Goal: Task Accomplishment & Management: Complete application form

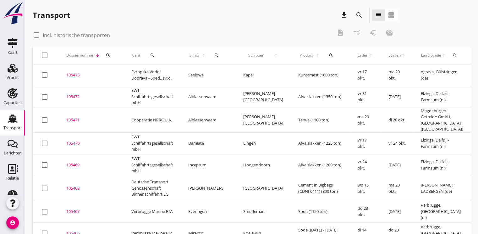
click at [107, 56] on icon "search" at bounding box center [108, 55] width 5 height 5
click at [117, 77] on input "Zoeken op dossiernummer..." at bounding box center [137, 74] width 65 height 10
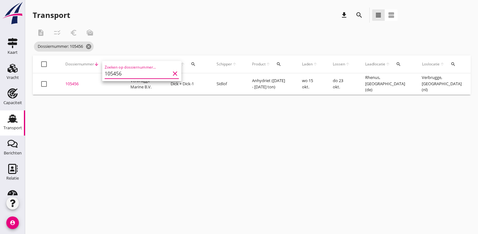
scroll to position [0, 146]
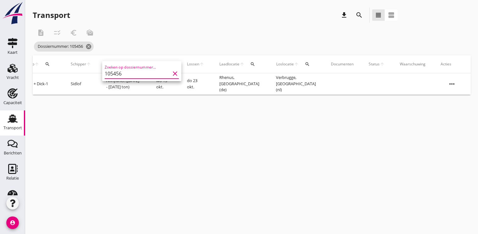
type input "105456"
click at [458, 84] on icon "more_horiz" at bounding box center [452, 84] width 18 height 18
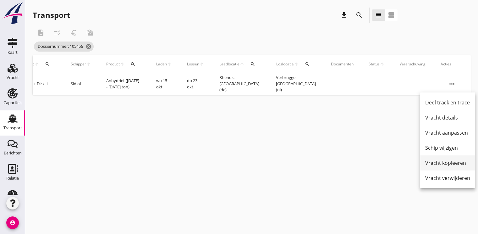
click at [437, 163] on div "Vracht kopieeren" at bounding box center [448, 163] width 45 height 8
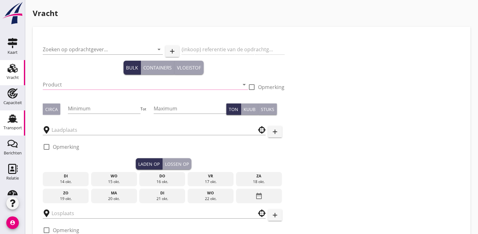
type input "Verbrugge Marine B.V."
type input "Anhydriet (6334)"
type input "1850"
type input "1900"
type input "Rhenus"
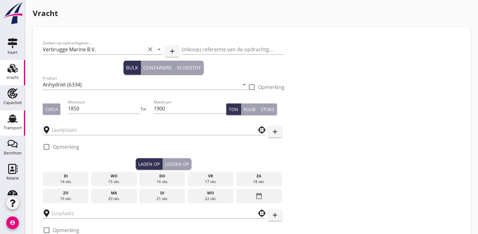
type input "Verbrugge"
checkbox input "true"
type input "17"
radio input "false"
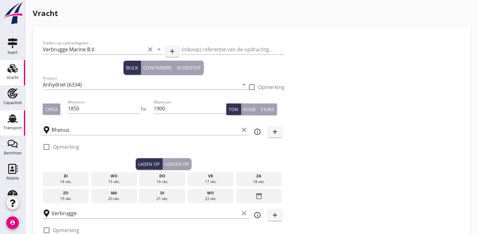
radio input "false"
checkbox input "true"
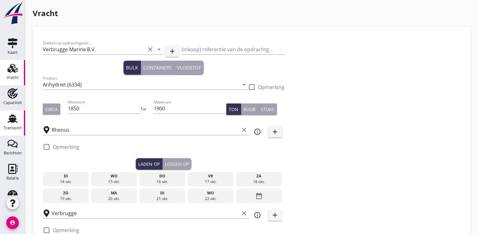
type input "48"
type input "18"
radio input "false"
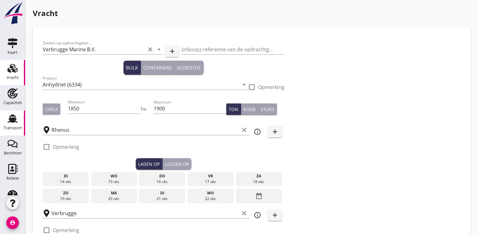
checkbox input "true"
type input "24"
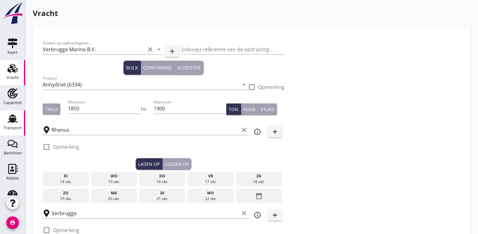
type input "2"
type input "21"
click at [259, 192] on icon "date_range" at bounding box center [259, 195] width 8 height 11
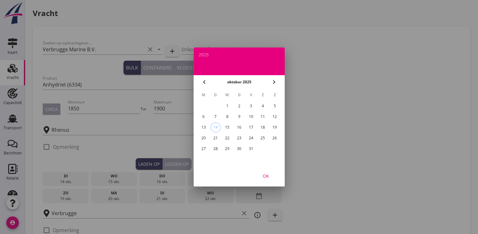
click at [215, 148] on div "28" at bounding box center [215, 149] width 10 height 10
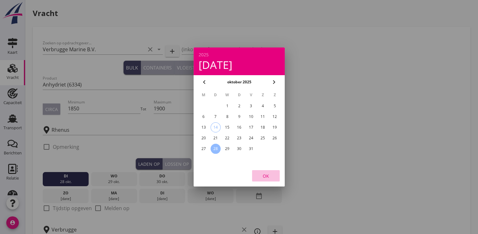
drag, startPoint x: 265, startPoint y: 176, endPoint x: 196, endPoint y: 145, distance: 75.9
click at [265, 176] on div "OK" at bounding box center [266, 176] width 18 height 7
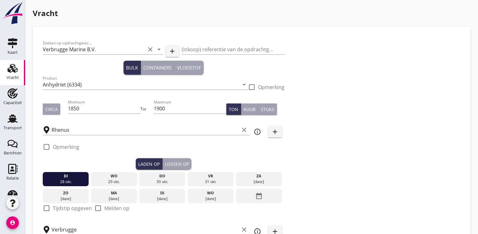
scroll to position [126, 0]
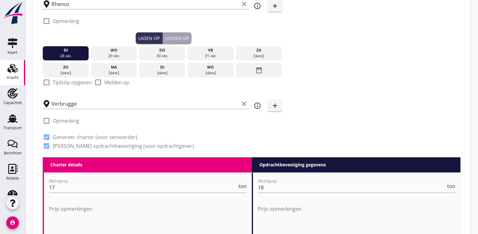
click at [48, 82] on div at bounding box center [46, 82] width 11 height 11
checkbox input "true"
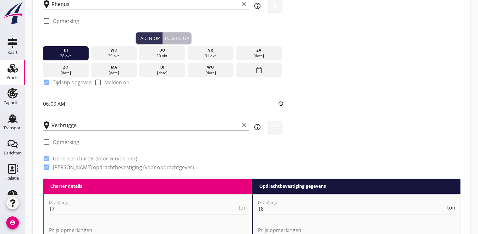
click at [173, 38] on div "Lossen op" at bounding box center [177, 38] width 24 height 7
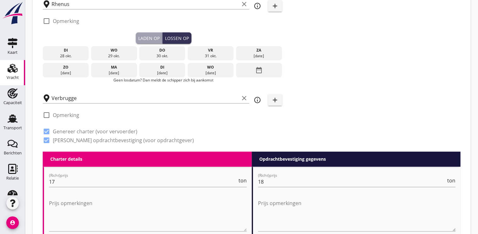
click at [213, 71] on div "[DATE]" at bounding box center [210, 73] width 43 height 6
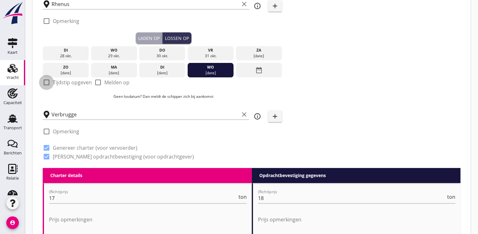
click at [46, 82] on div at bounding box center [46, 82] width 11 height 11
checkbox input "true"
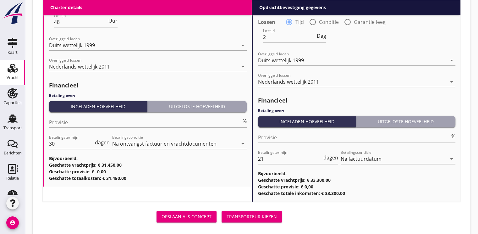
scroll to position [765, 0]
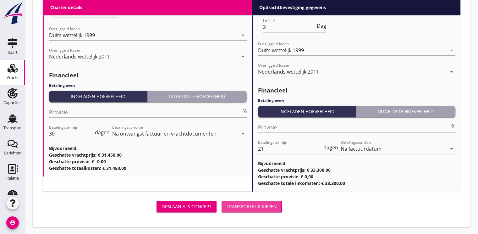
click at [262, 207] on div "Transporteur kiezen" at bounding box center [252, 206] width 50 height 7
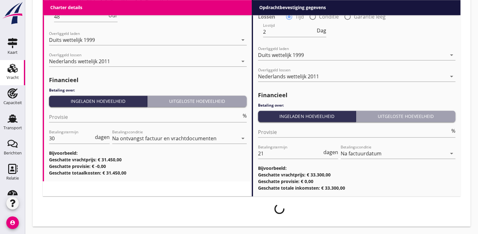
scroll to position [760, 0]
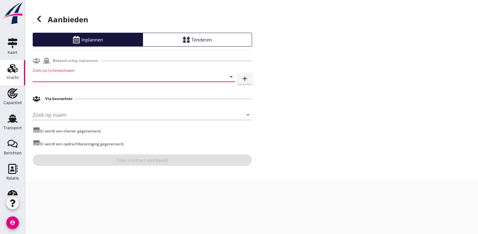
click at [34, 74] on input "Zoek op (scheeps)naam" at bounding box center [125, 77] width 185 height 10
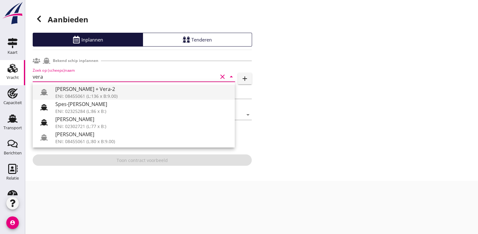
click at [98, 92] on div "[PERSON_NAME] + Vera-2" at bounding box center [142, 89] width 175 height 8
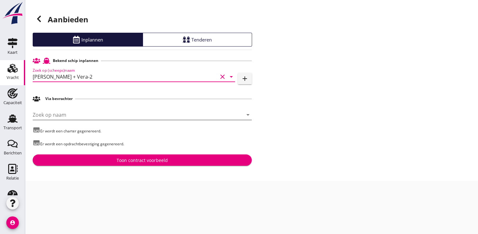
type input "[PERSON_NAME] + Vera-2"
click at [59, 115] on input "Zoek op naam" at bounding box center [134, 115] width 202 height 10
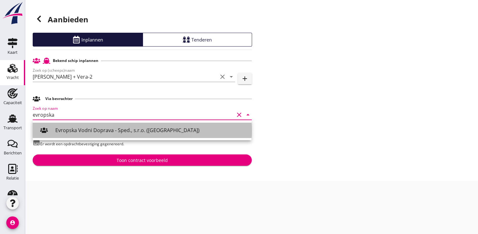
click at [101, 132] on div "Evropska Vodni Doprava - Sped., s.r.o. ([GEOGRAPHIC_DATA])" at bounding box center [150, 130] width 191 height 8
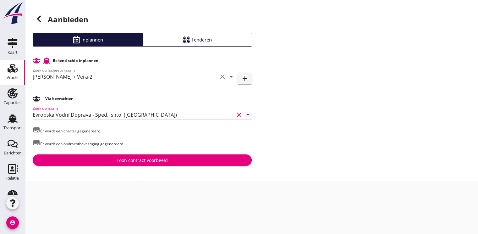
type input "Evropska Vodni Doprava - Sped., s.r.o. ([GEOGRAPHIC_DATA])"
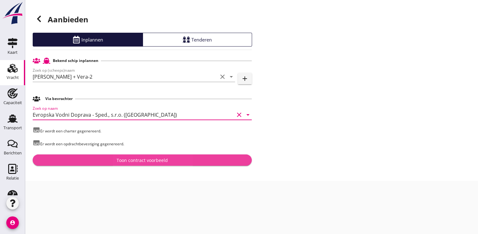
click at [131, 161] on div "Toon contract voorbeeld" at bounding box center [142, 160] width 51 height 7
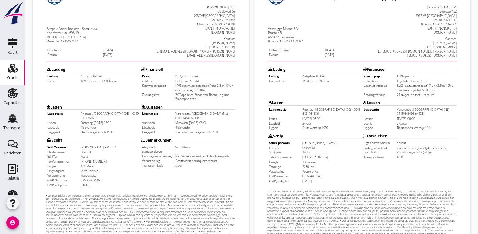
scroll to position [185, 0]
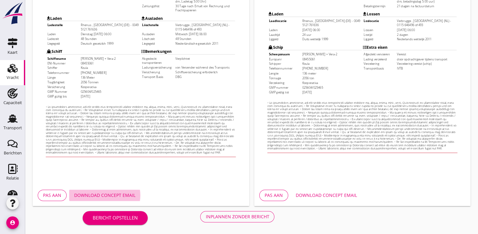
click at [125, 194] on div "Download concept email" at bounding box center [104, 195] width 61 height 7
click at [333, 193] on div "Download concept email" at bounding box center [326, 195] width 61 height 7
click at [242, 218] on div "Inplannen zonder bericht" at bounding box center [238, 216] width 64 height 7
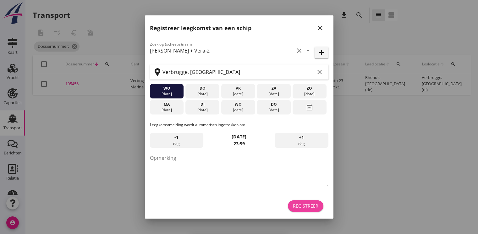
click at [309, 206] on div "Registreer" at bounding box center [305, 206] width 25 height 7
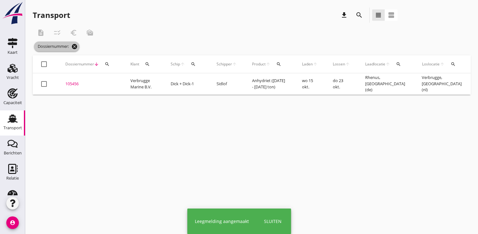
click at [78, 46] on icon "cancel" at bounding box center [74, 46] width 6 height 6
